Goal: Transaction & Acquisition: Purchase product/service

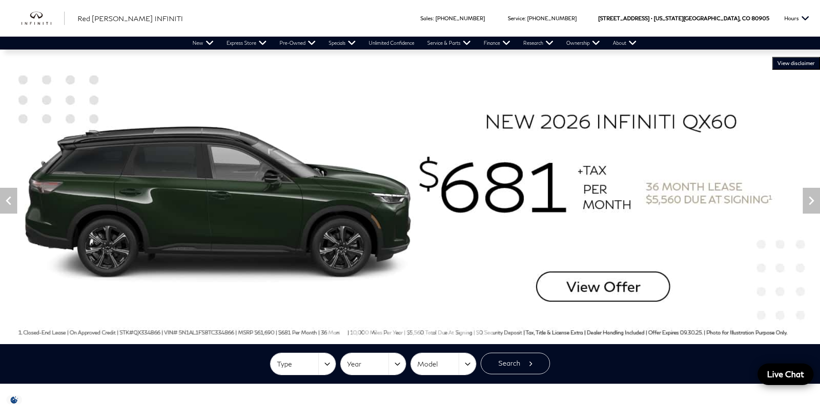
click at [0, 0] on link "View All Pre-Owned Inventory" at bounding box center [0, 0] width 0 height 0
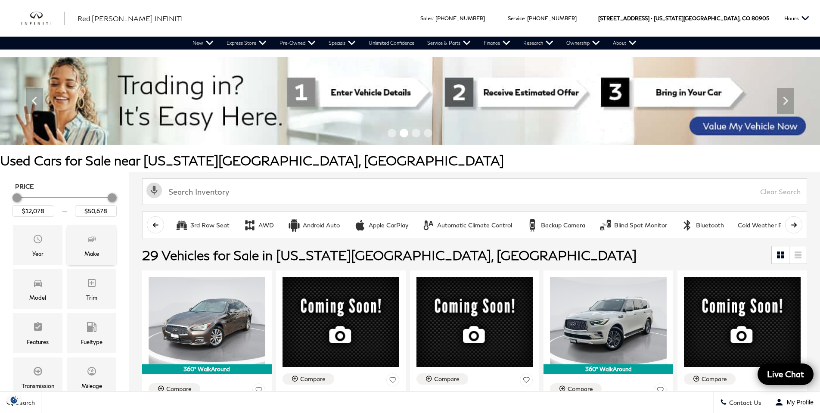
click at [95, 238] on icon "Make" at bounding box center [92, 239] width 10 height 10
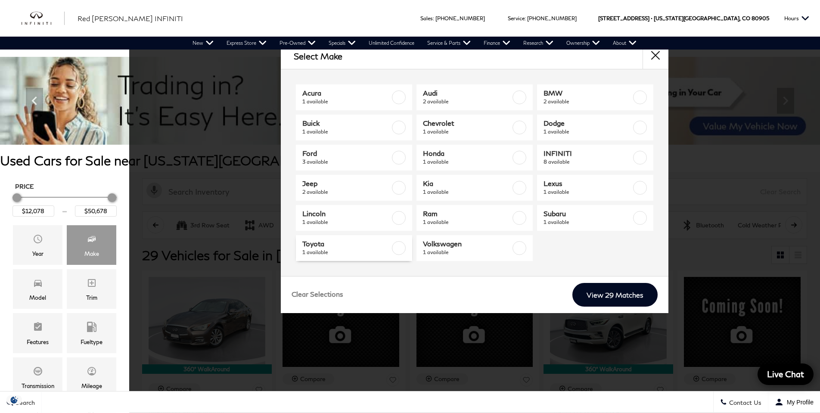
click at [315, 246] on span "Toyota" at bounding box center [346, 244] width 88 height 9
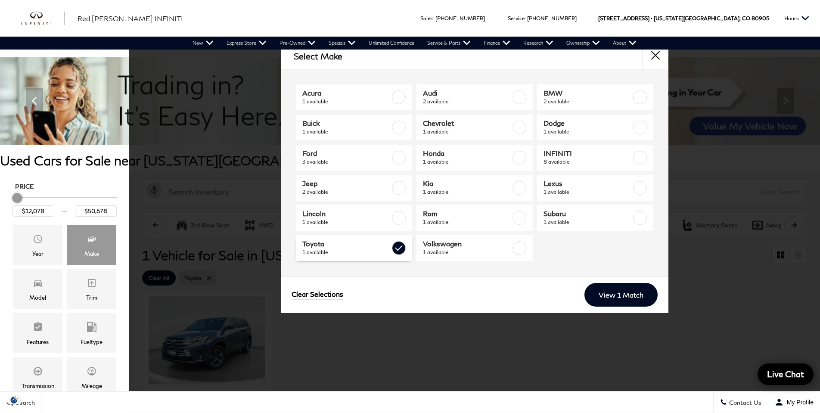
type input "$29,678"
checkbox input "true"
click at [605, 293] on link "View 1 Match" at bounding box center [621, 295] width 73 height 24
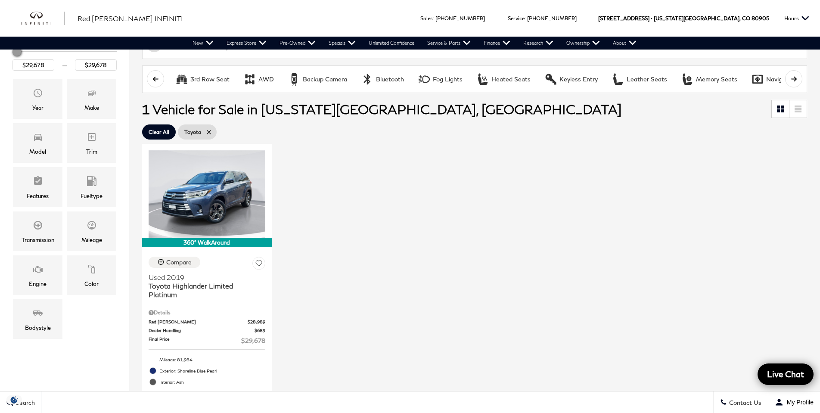
scroll to position [148, 0]
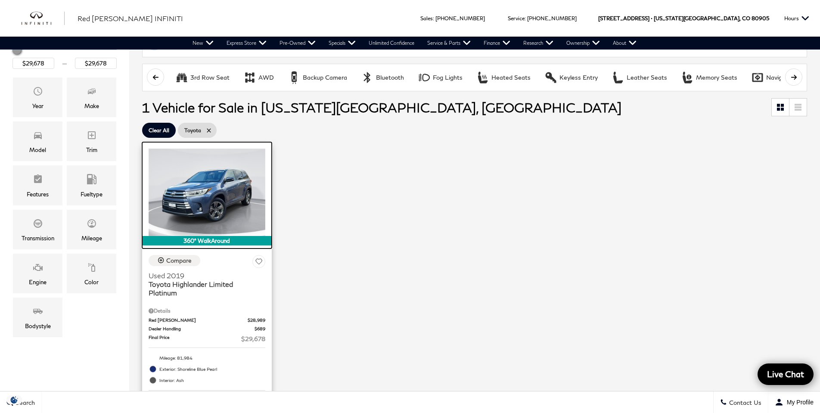
click at [203, 198] on img at bounding box center [207, 192] width 117 height 87
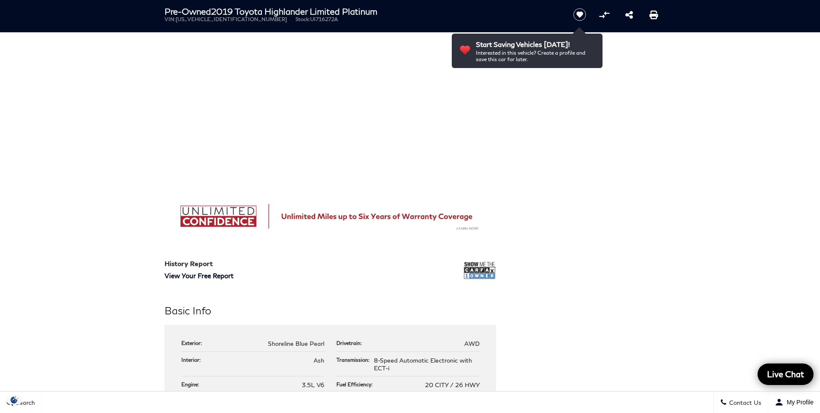
scroll to position [607, 0]
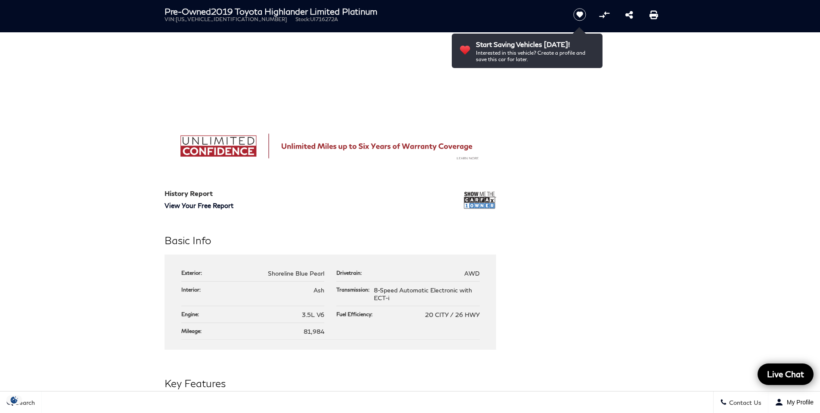
click at [472, 192] on img at bounding box center [480, 201] width 32 height 22
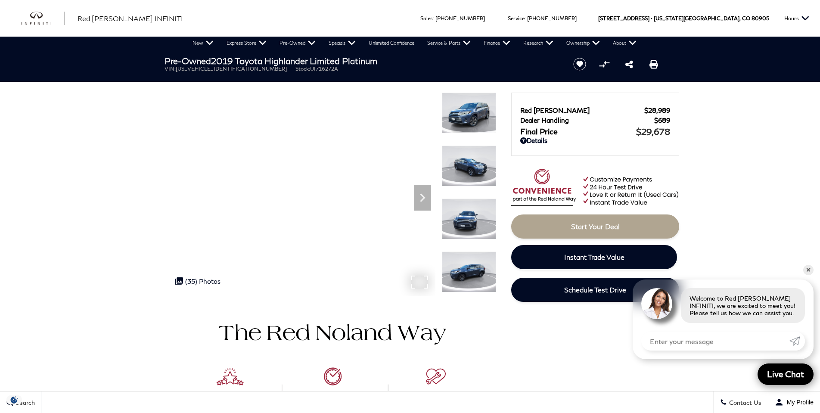
scroll to position [0, 0]
drag, startPoint x: 672, startPoint y: 109, endPoint x: 509, endPoint y: 106, distance: 162.4
click at [509, 106] on div "Red [PERSON_NAME] $28,989 Dealer Handling $689 Final Price $29,678 Disclaimer: …" at bounding box center [595, 199] width 172 height 218
copy link "Red [PERSON_NAME] $28,989"
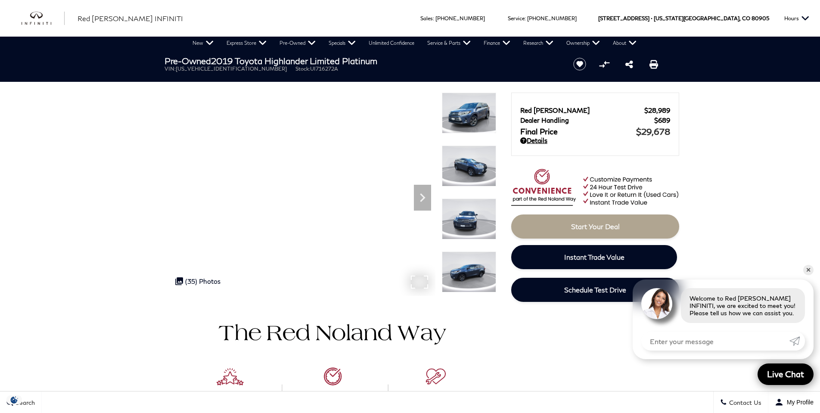
click at [529, 140] on link "Details" at bounding box center [595, 141] width 150 height 8
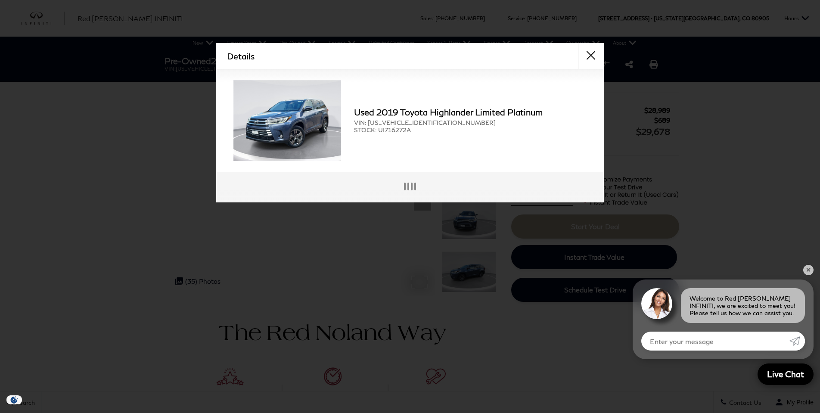
scroll to position [2, 0]
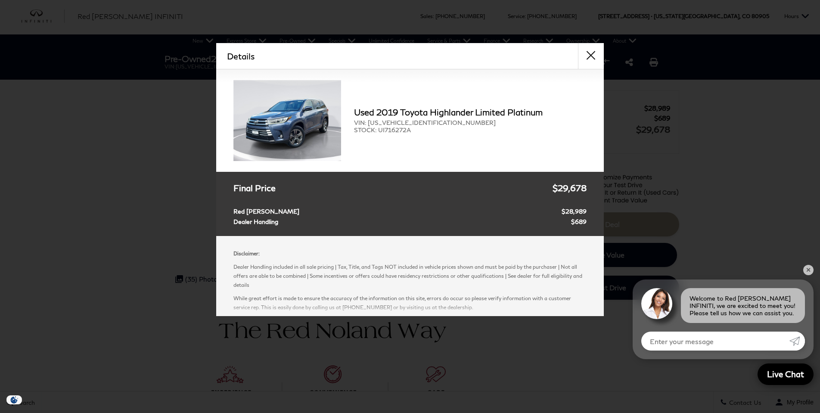
click at [430, 255] on p "Disclaimer:" at bounding box center [410, 253] width 353 height 9
click at [589, 55] on button "close" at bounding box center [591, 56] width 26 height 26
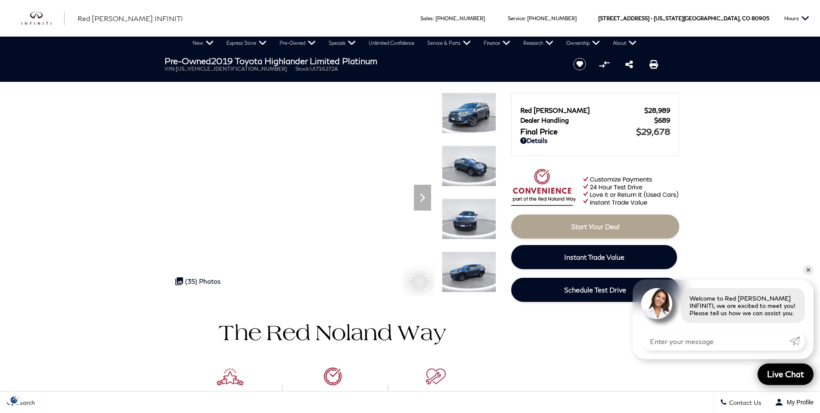
scroll to position [0, 0]
